Goal: Transaction & Acquisition: Purchase product/service

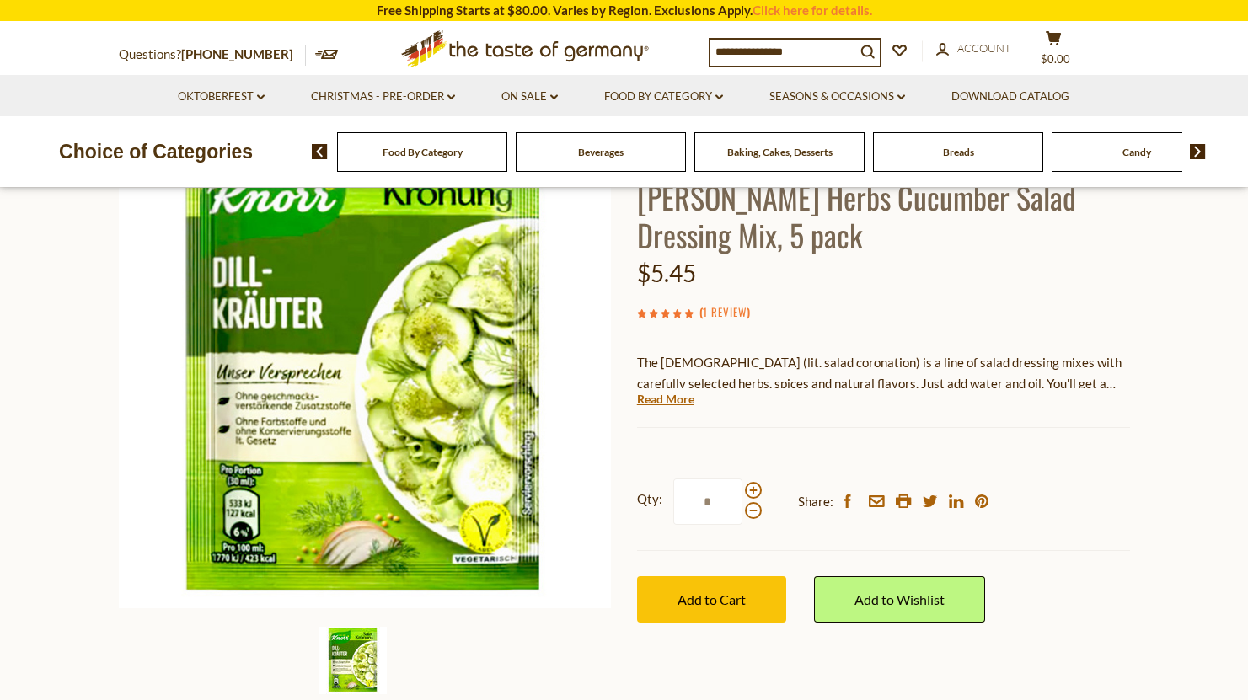
scroll to position [369, 0]
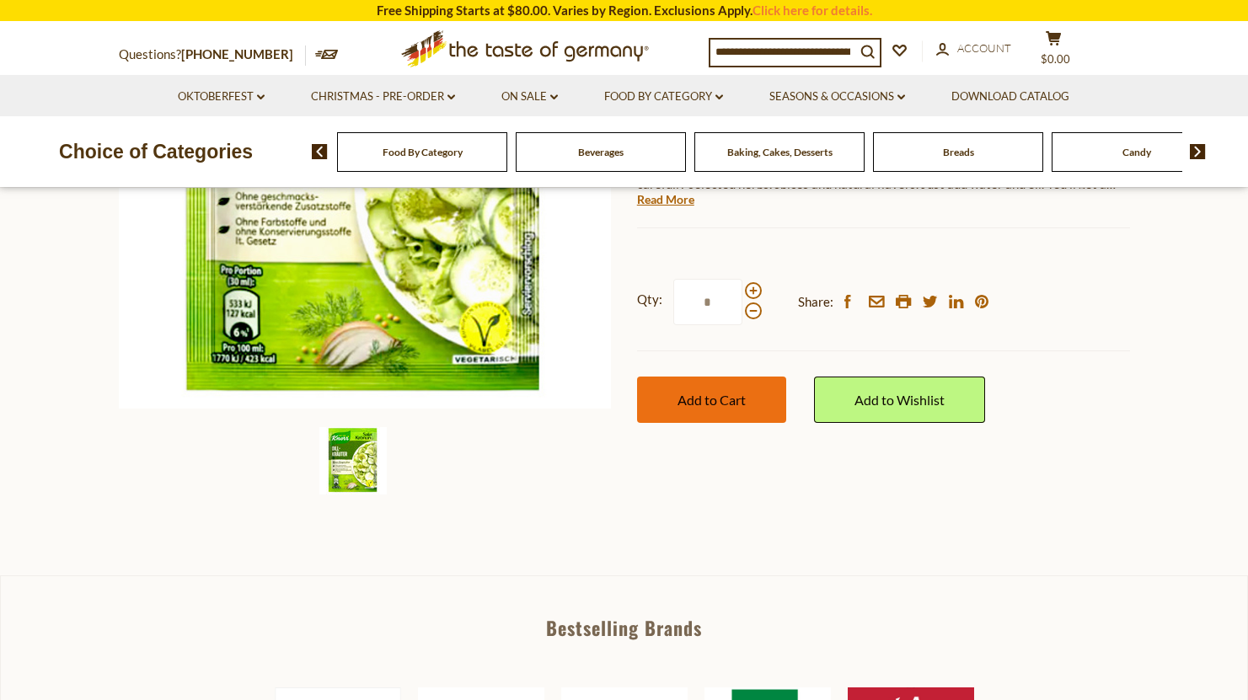
click at [699, 392] on span "Add to Cart" at bounding box center [712, 400] width 68 height 16
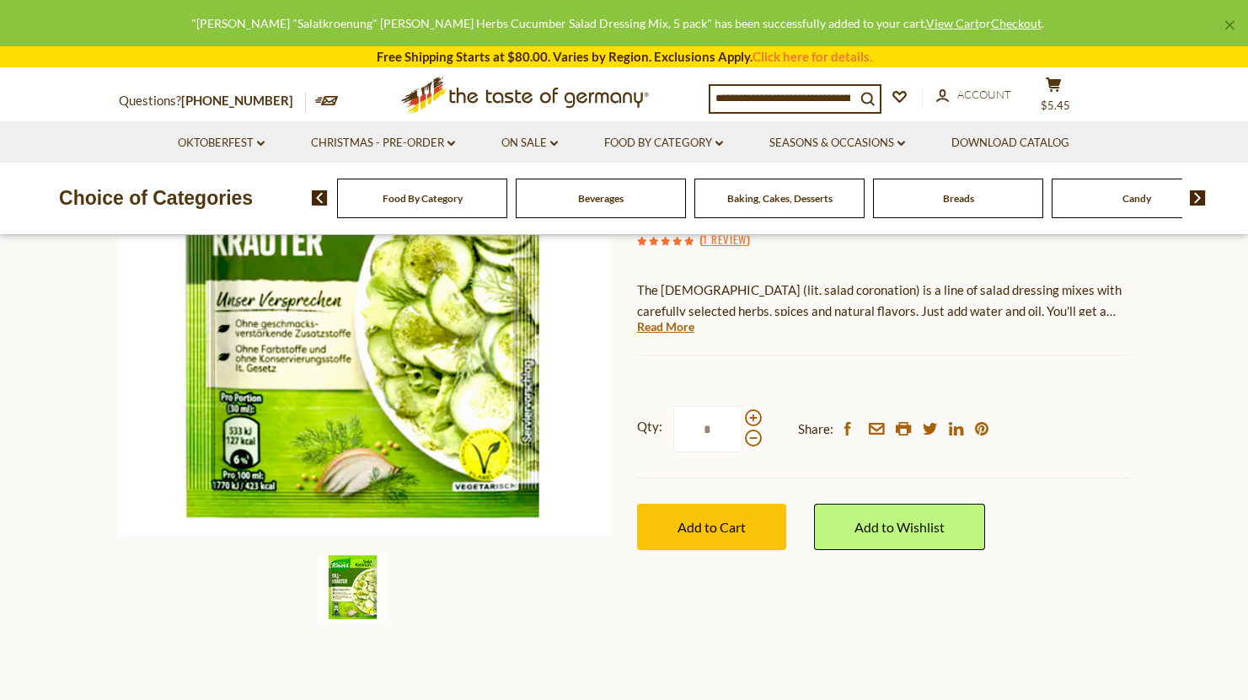
scroll to position [0, 0]
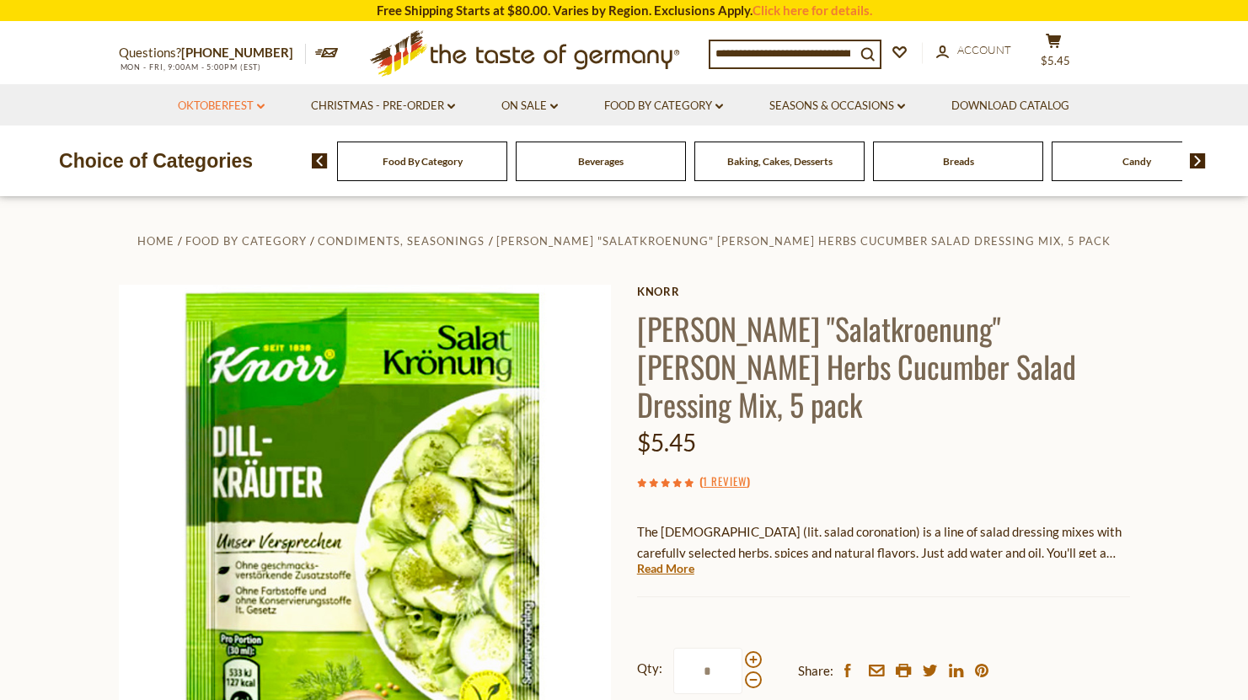
click at [257, 98] on link "Oktoberfest dropdown_arrow" at bounding box center [221, 106] width 87 height 19
click at [100, 274] on section "Home Food By Category Condiments, Seasonings [PERSON_NAME] "Salatkroenung" [PER…" at bounding box center [624, 570] width 1248 height 749
click at [756, 62] on input at bounding box center [783, 53] width 145 height 24
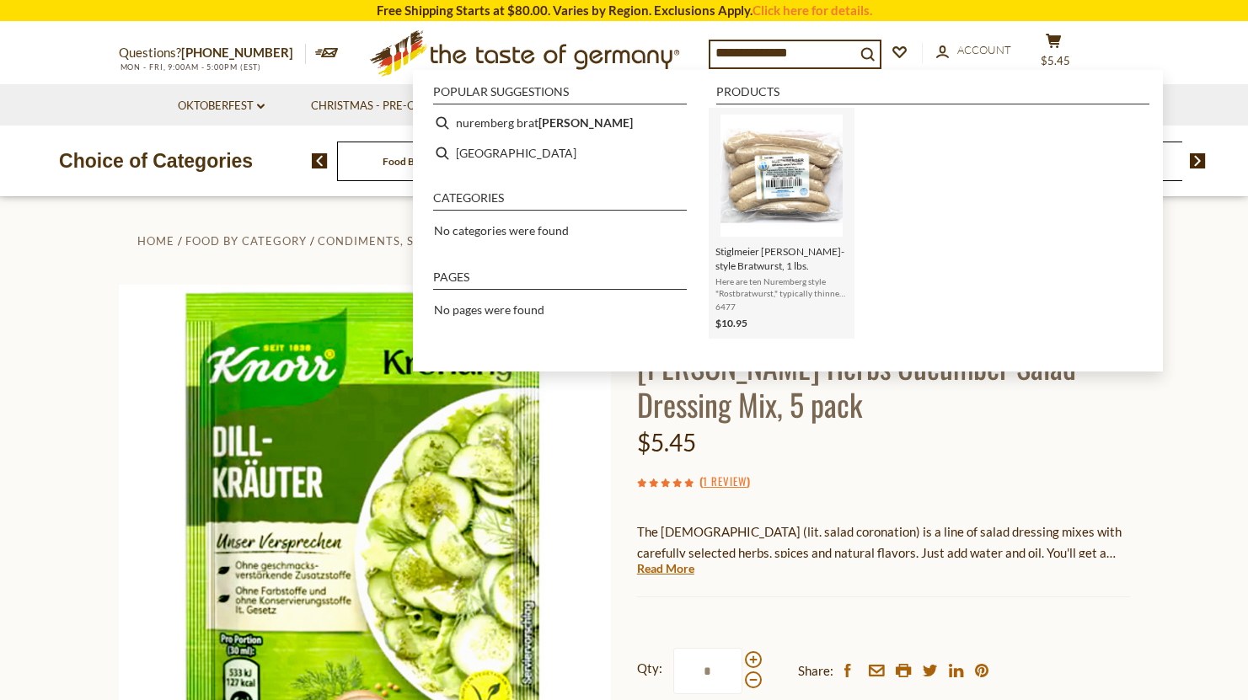
type input "**********"
click at [797, 207] on img "Stiglmeier Nuernberger-style Bratwurst, 1 lbs." at bounding box center [782, 176] width 122 height 122
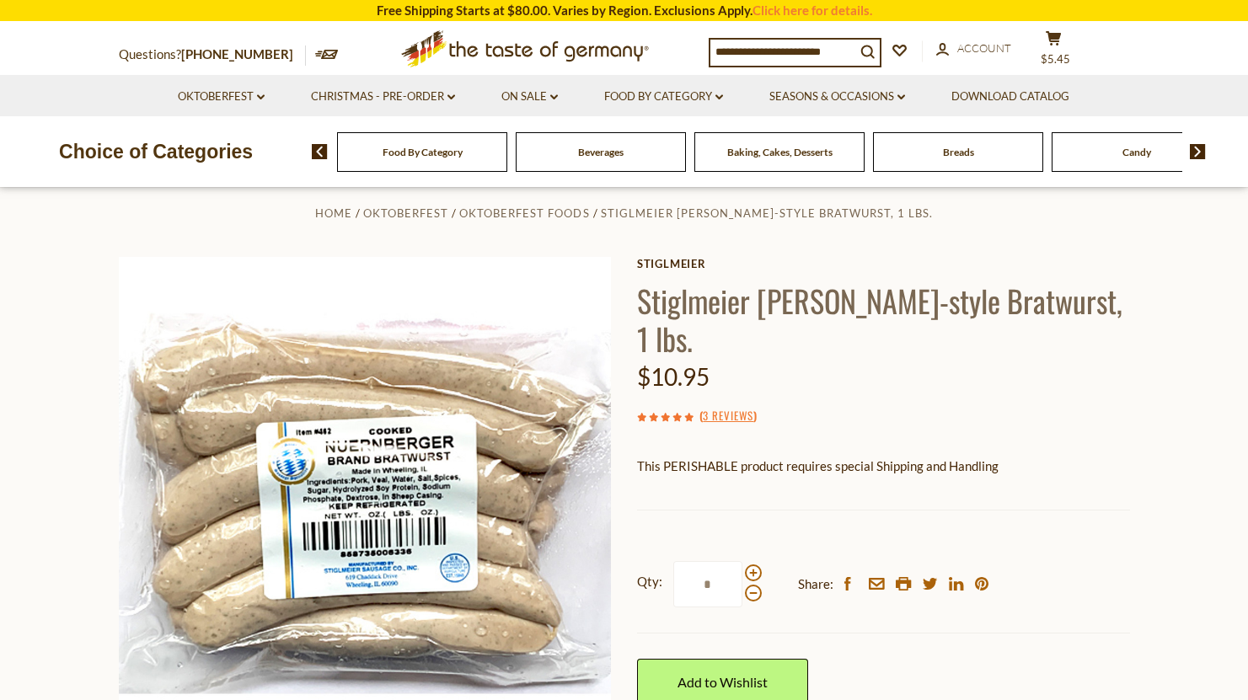
scroll to position [195, 0]
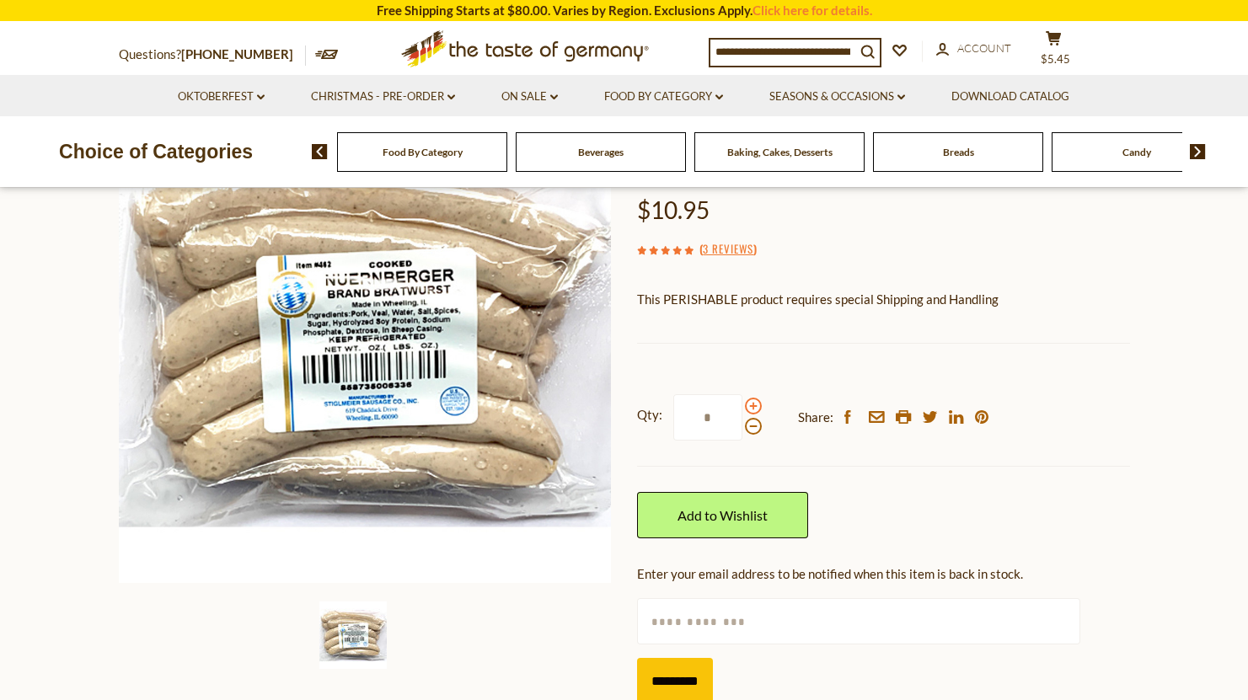
click at [758, 404] on span at bounding box center [753, 406] width 17 height 17
click at [743, 404] on input "*" at bounding box center [708, 418] width 69 height 46
type input "*"
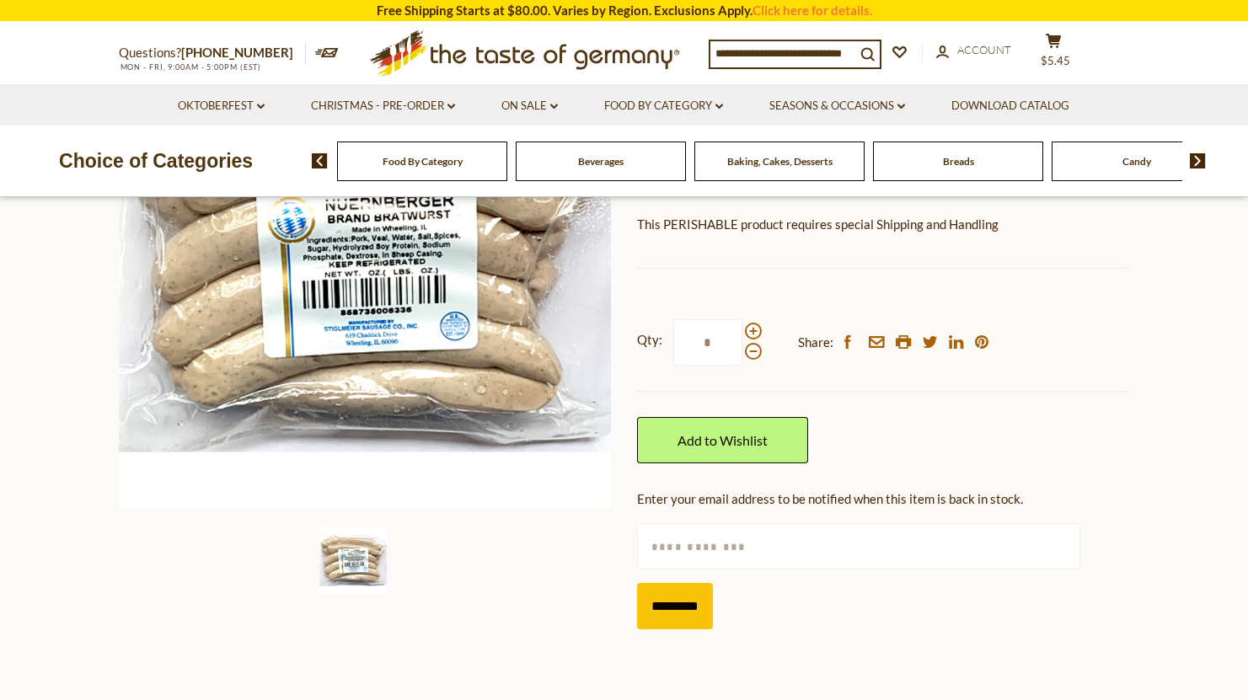
scroll to position [0, 0]
